Goal: Task Accomplishment & Management: Use online tool/utility

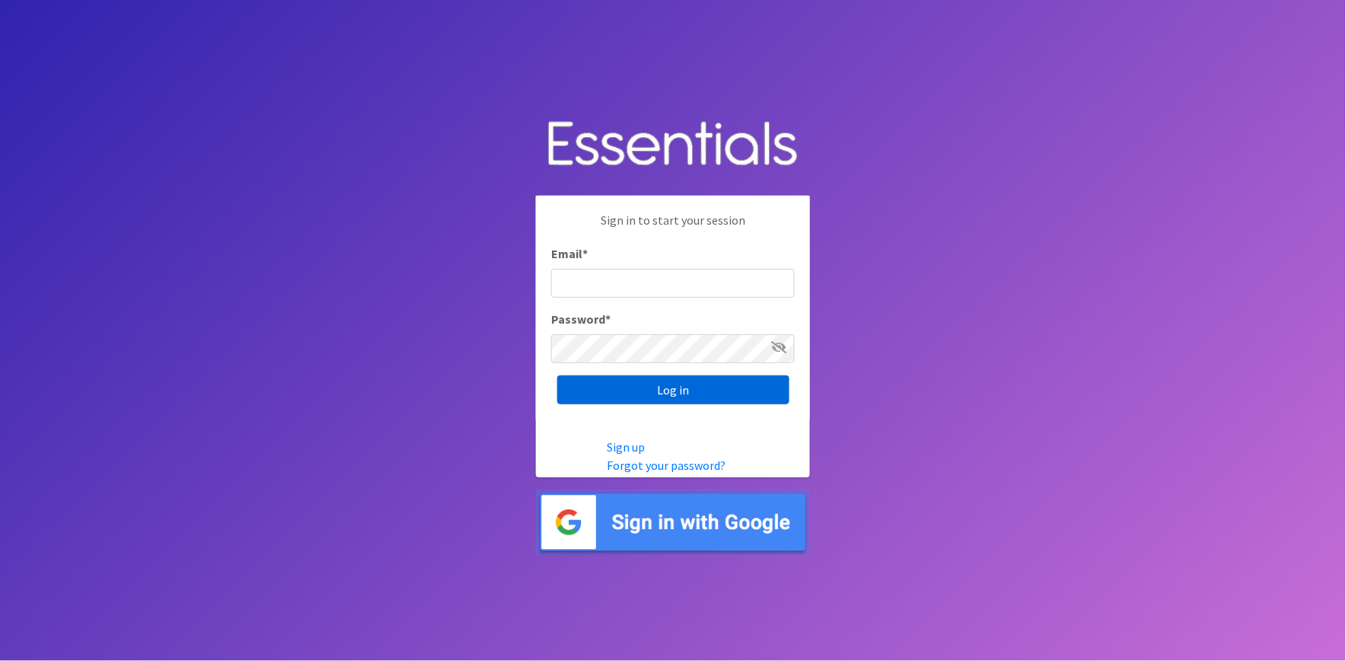
type input "shannon@HeartofOhiodiaperbank.org"
click at [603, 385] on input "Log in" at bounding box center [673, 389] width 232 height 29
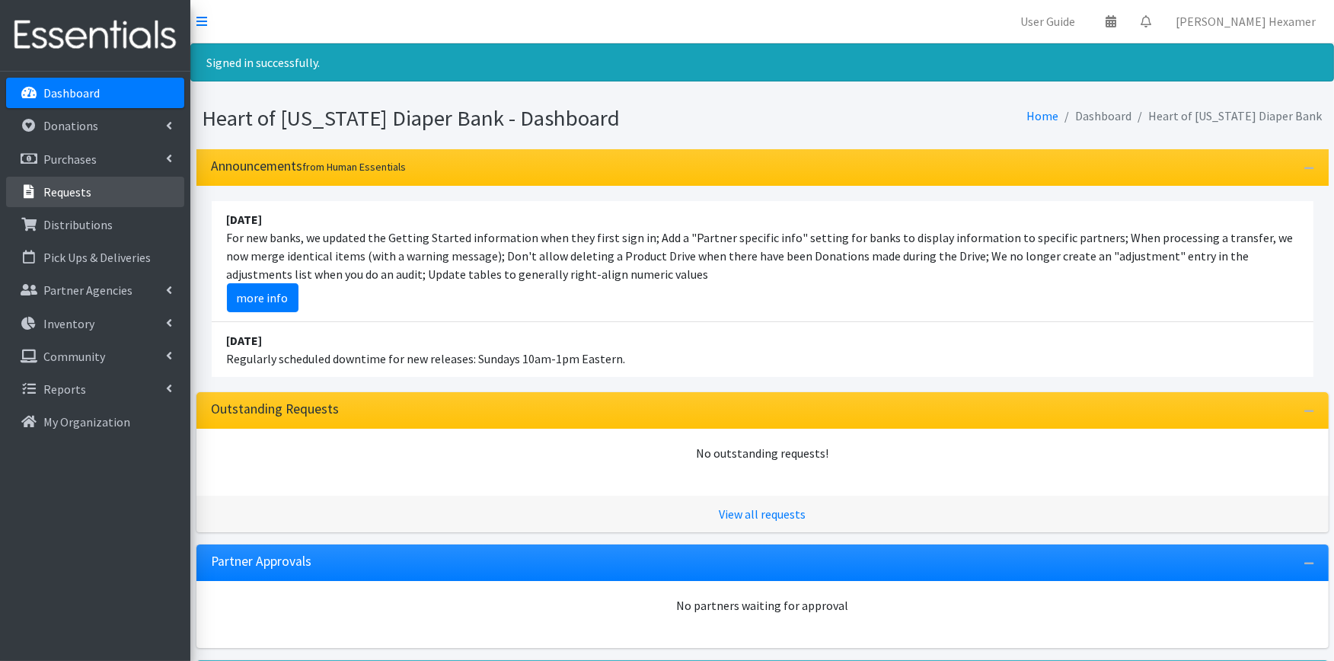
click at [66, 192] on p "Requests" at bounding box center [67, 191] width 48 height 15
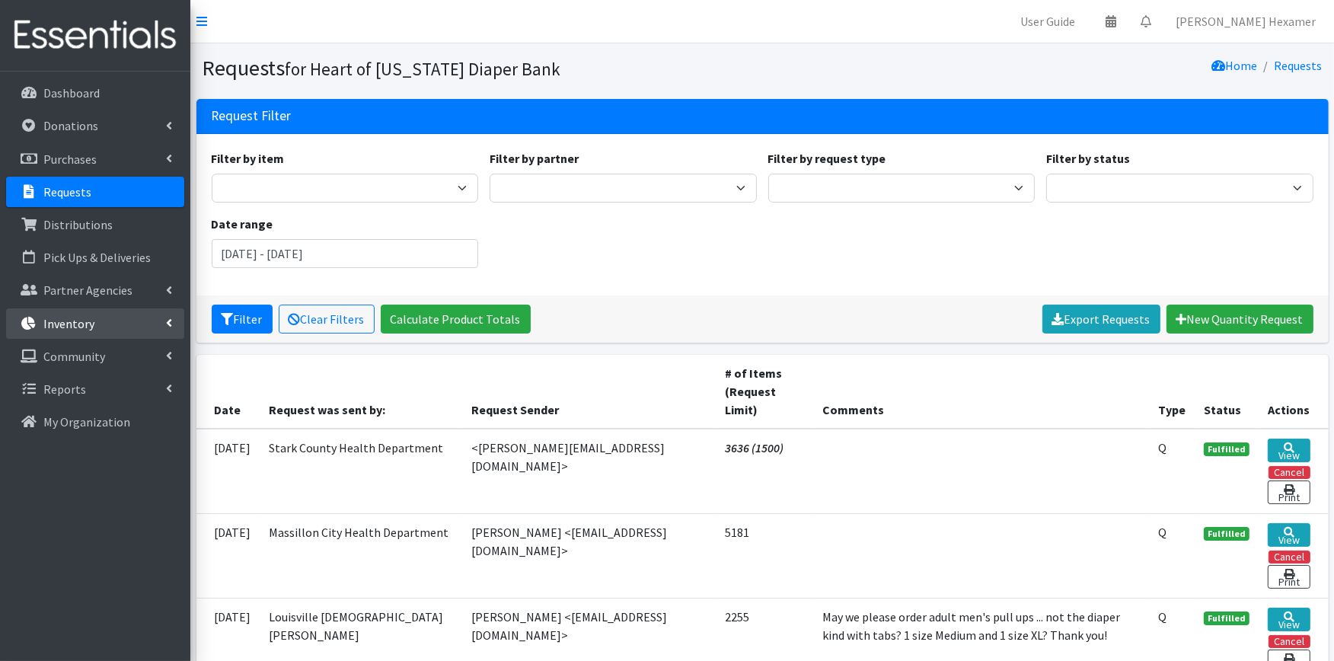
click at [94, 311] on link "Inventory" at bounding box center [95, 323] width 178 height 30
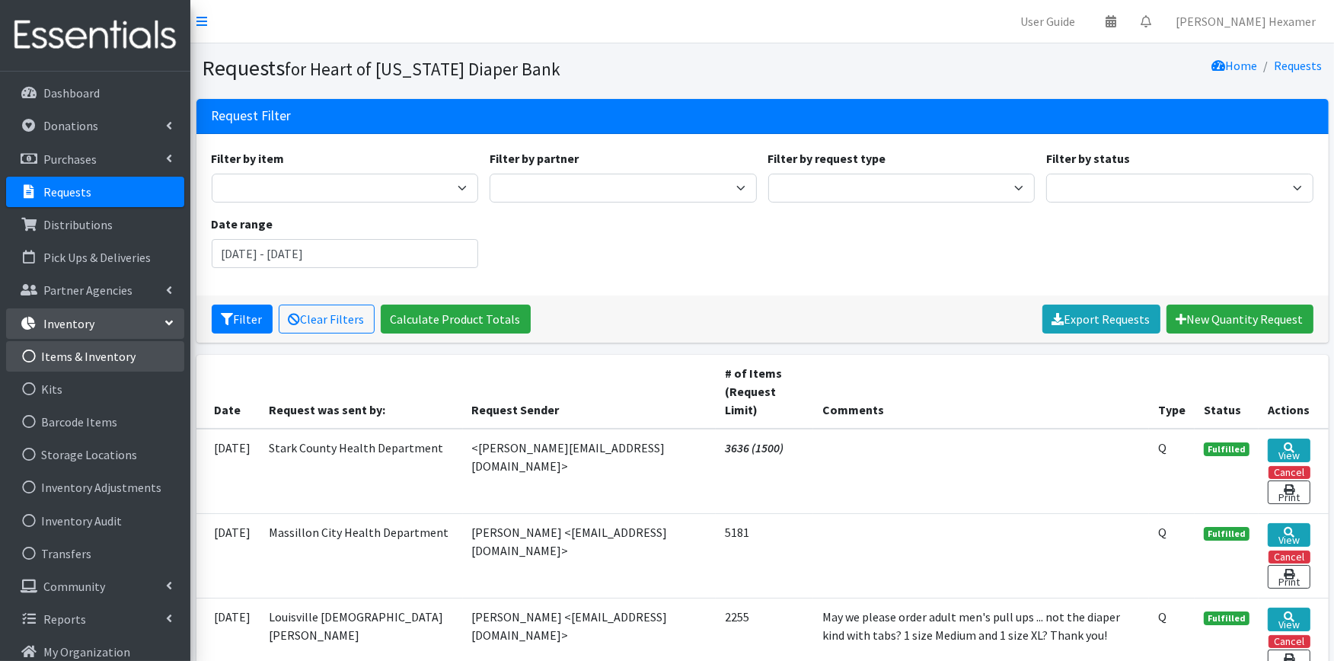
click at [103, 349] on link "Items & Inventory" at bounding box center [95, 356] width 178 height 30
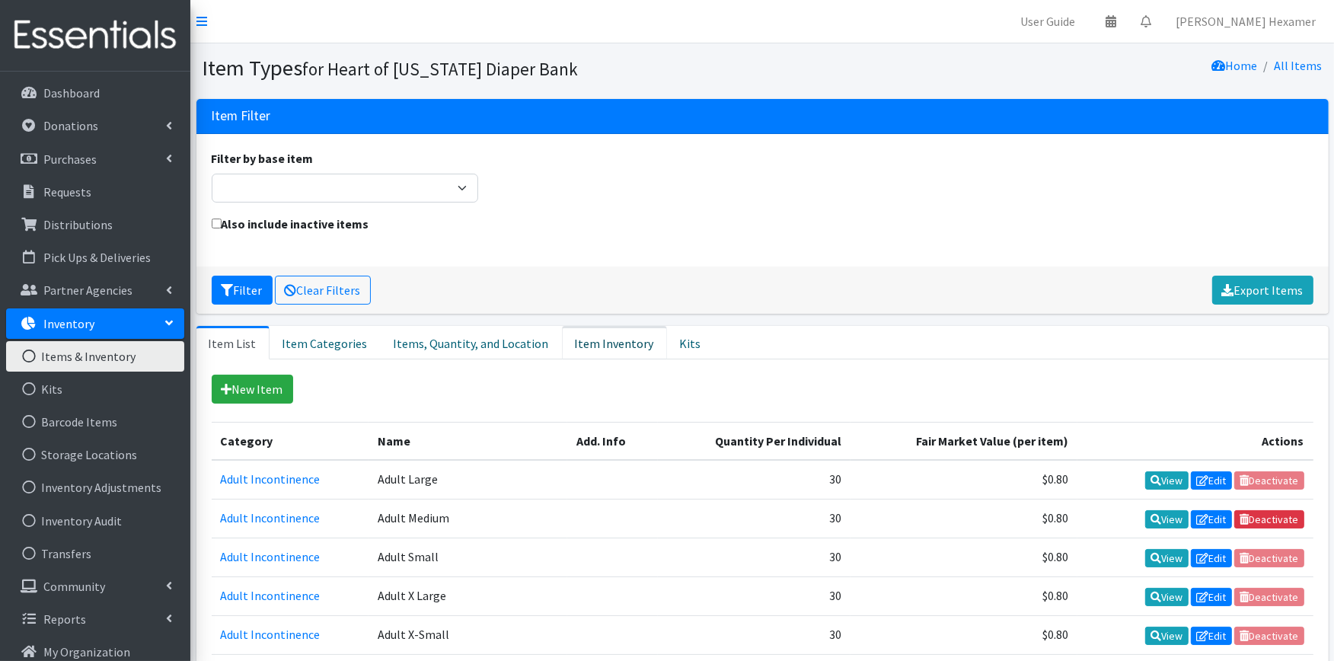
click at [588, 341] on link "Item Inventory" at bounding box center [614, 343] width 105 height 34
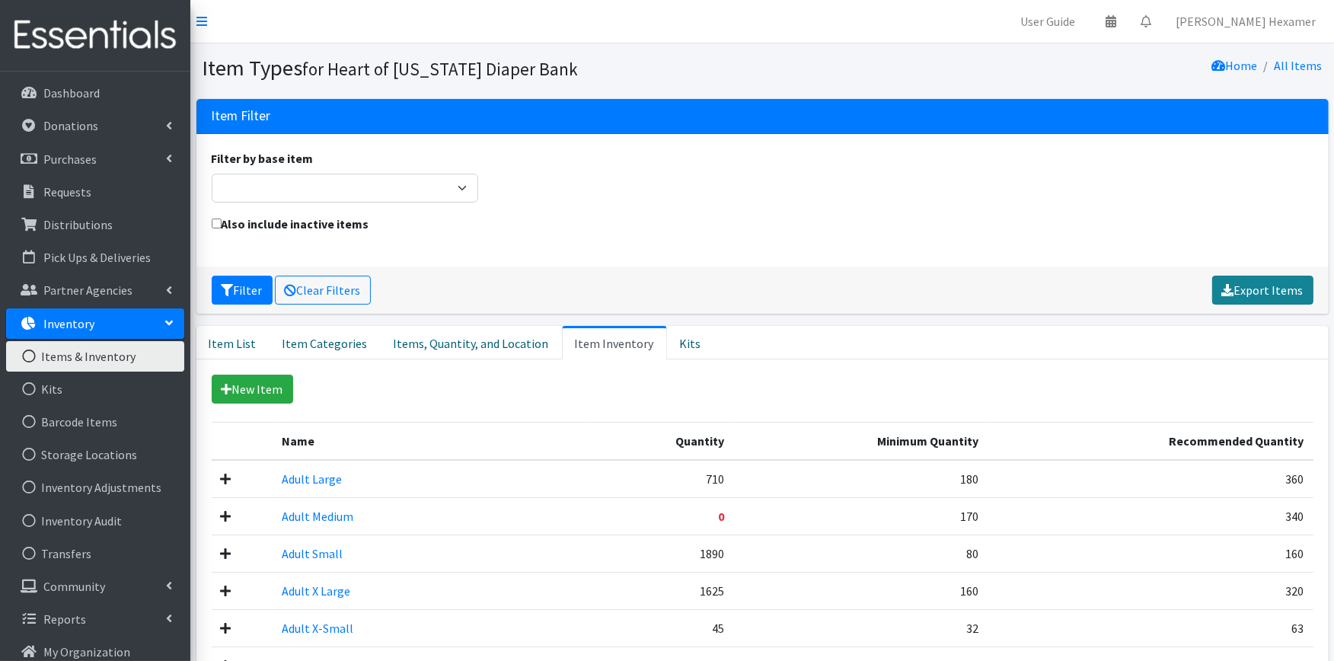
click at [1280, 292] on link "Export Items" at bounding box center [1262, 290] width 101 height 29
